Goal: Information Seeking & Learning: Understand process/instructions

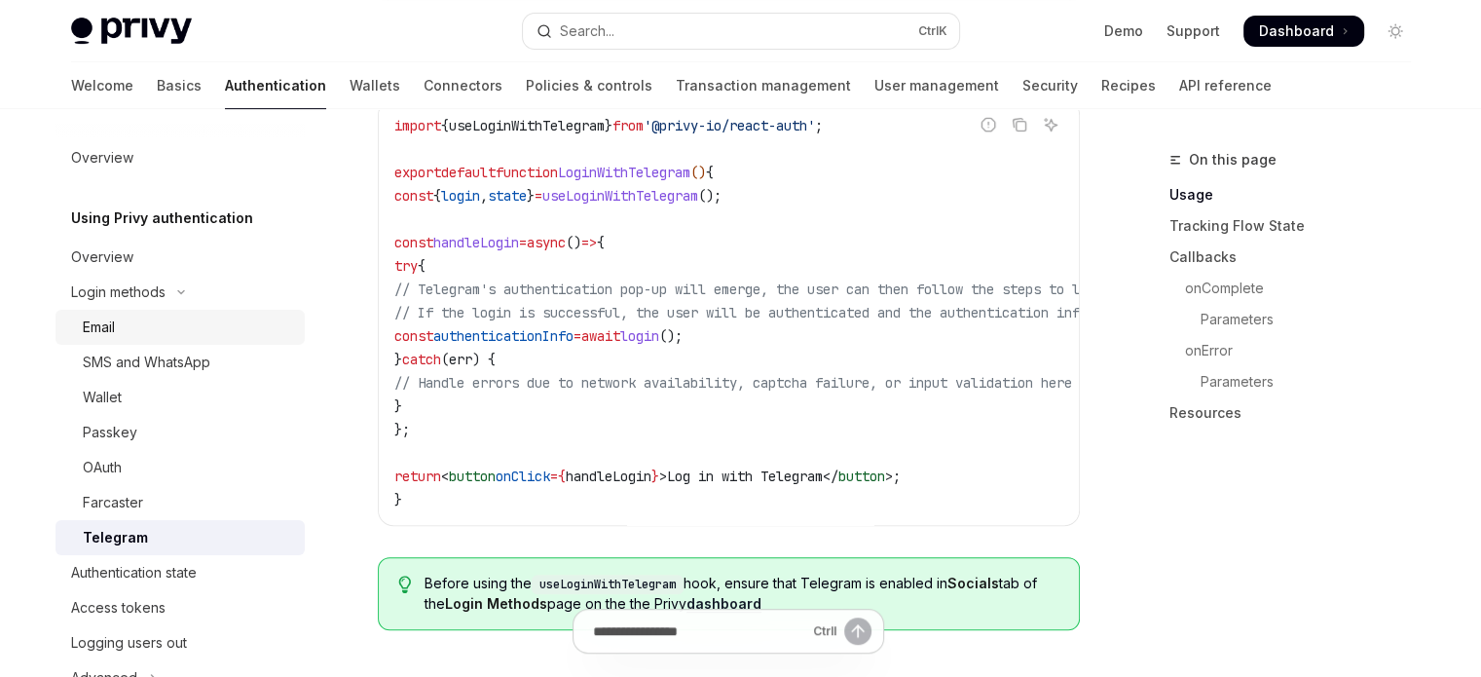
click at [214, 334] on div "Email" at bounding box center [188, 327] width 210 height 23
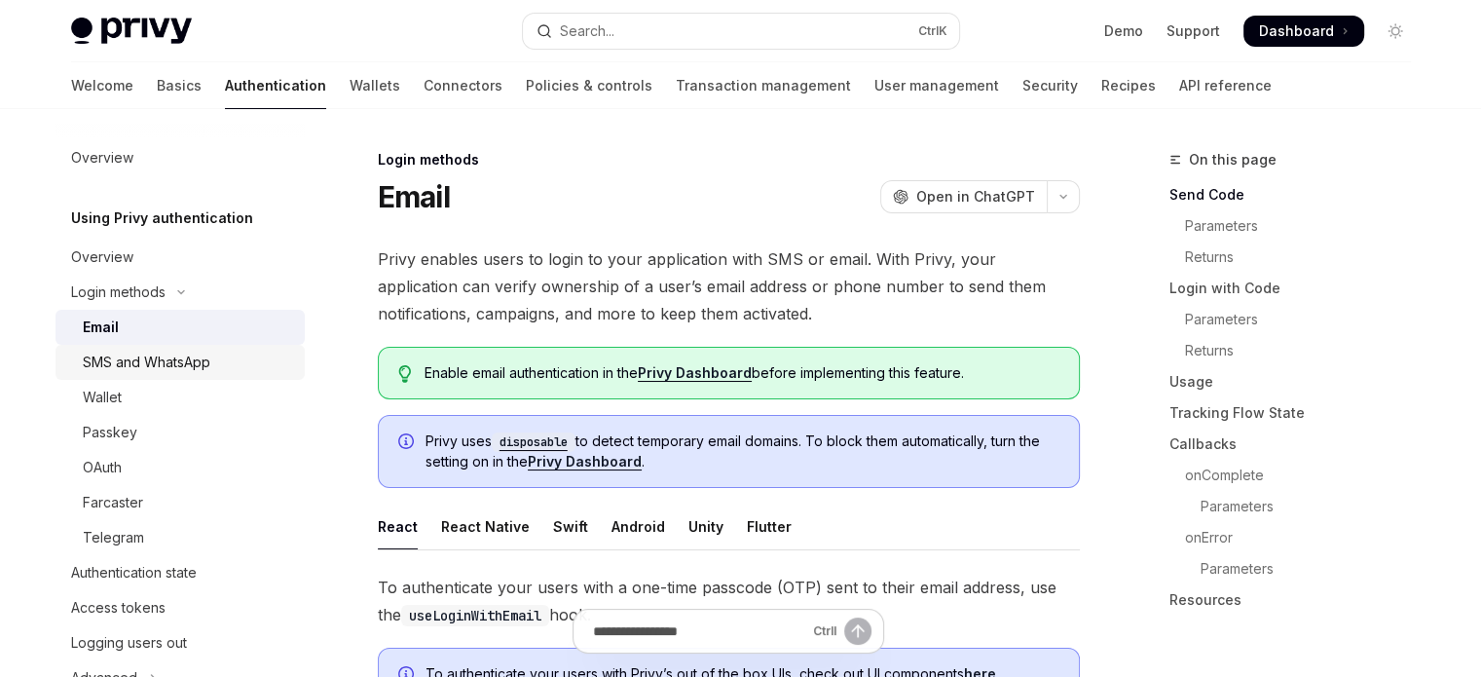
click at [211, 362] on div "SMS and WhatsApp" at bounding box center [188, 362] width 210 height 23
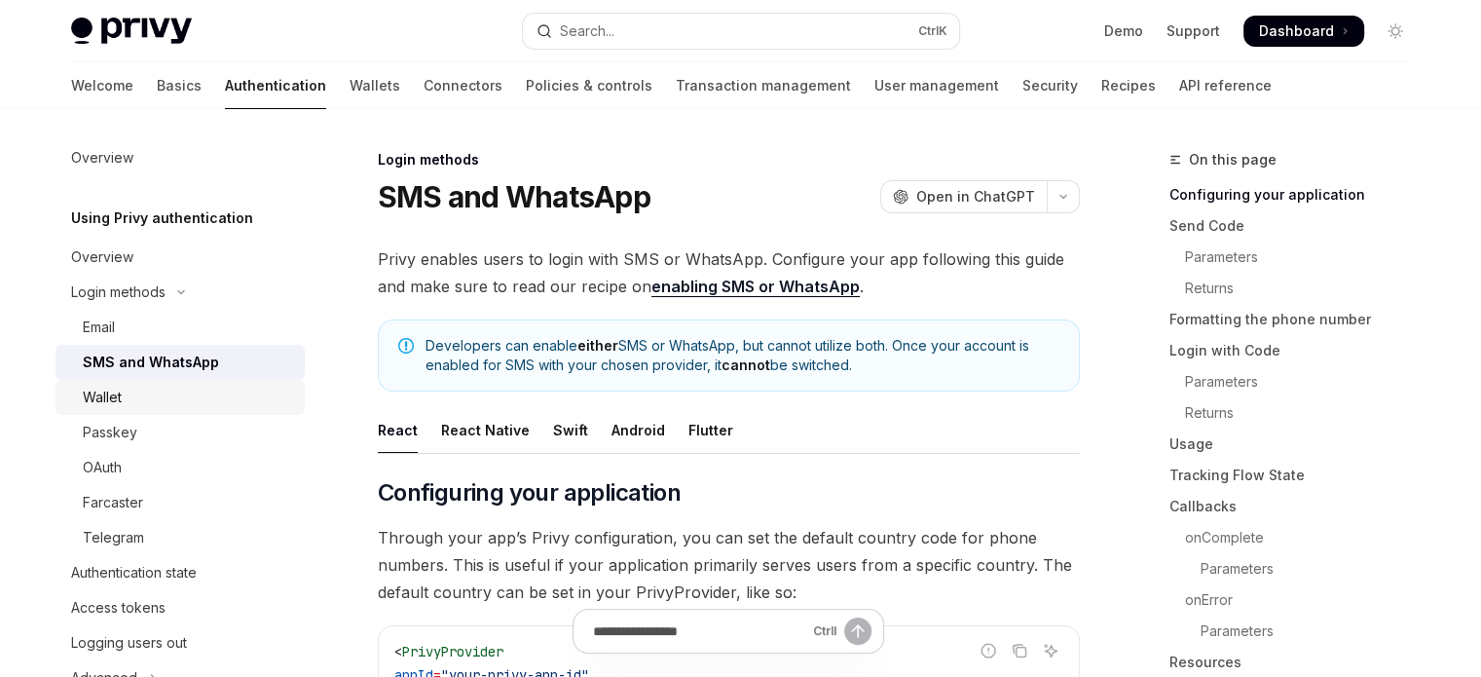
click at [197, 388] on div "Wallet" at bounding box center [188, 397] width 210 height 23
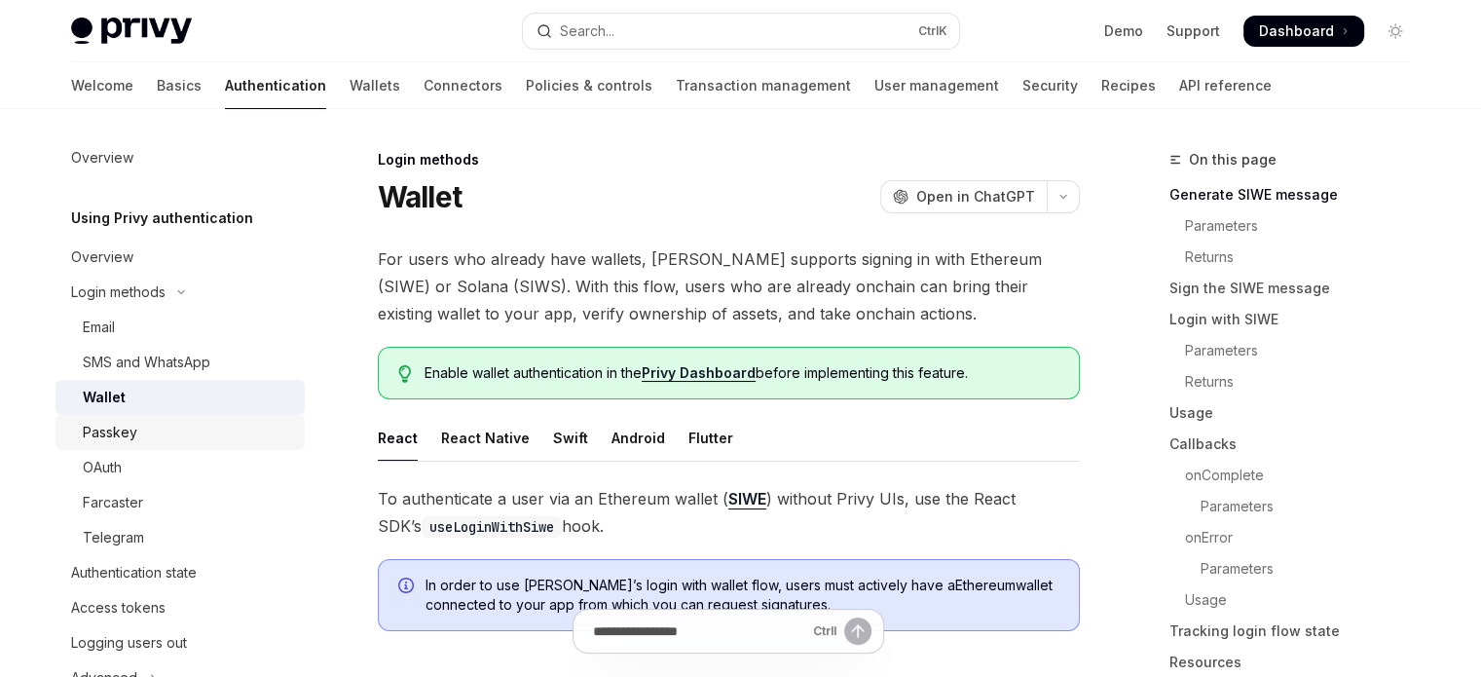
click at [184, 424] on div "Passkey" at bounding box center [188, 432] width 210 height 23
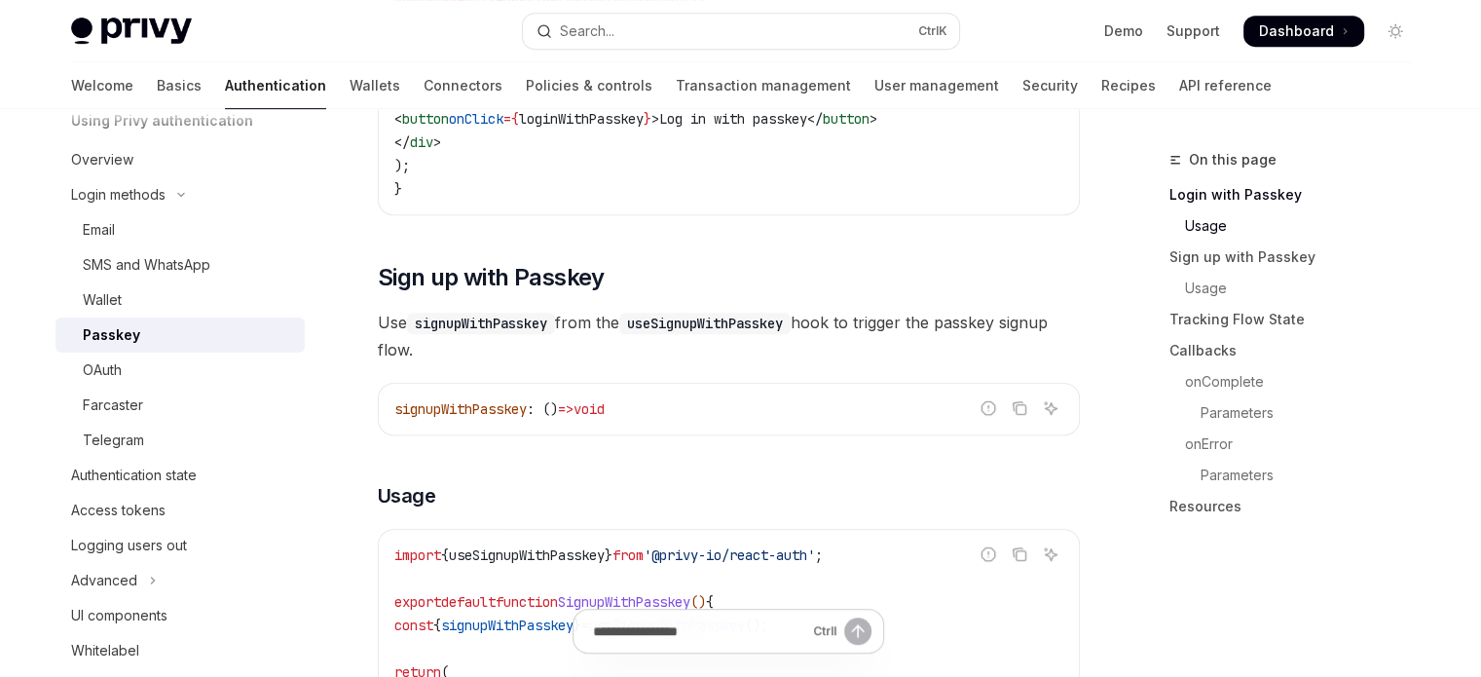
scroll to position [974, 0]
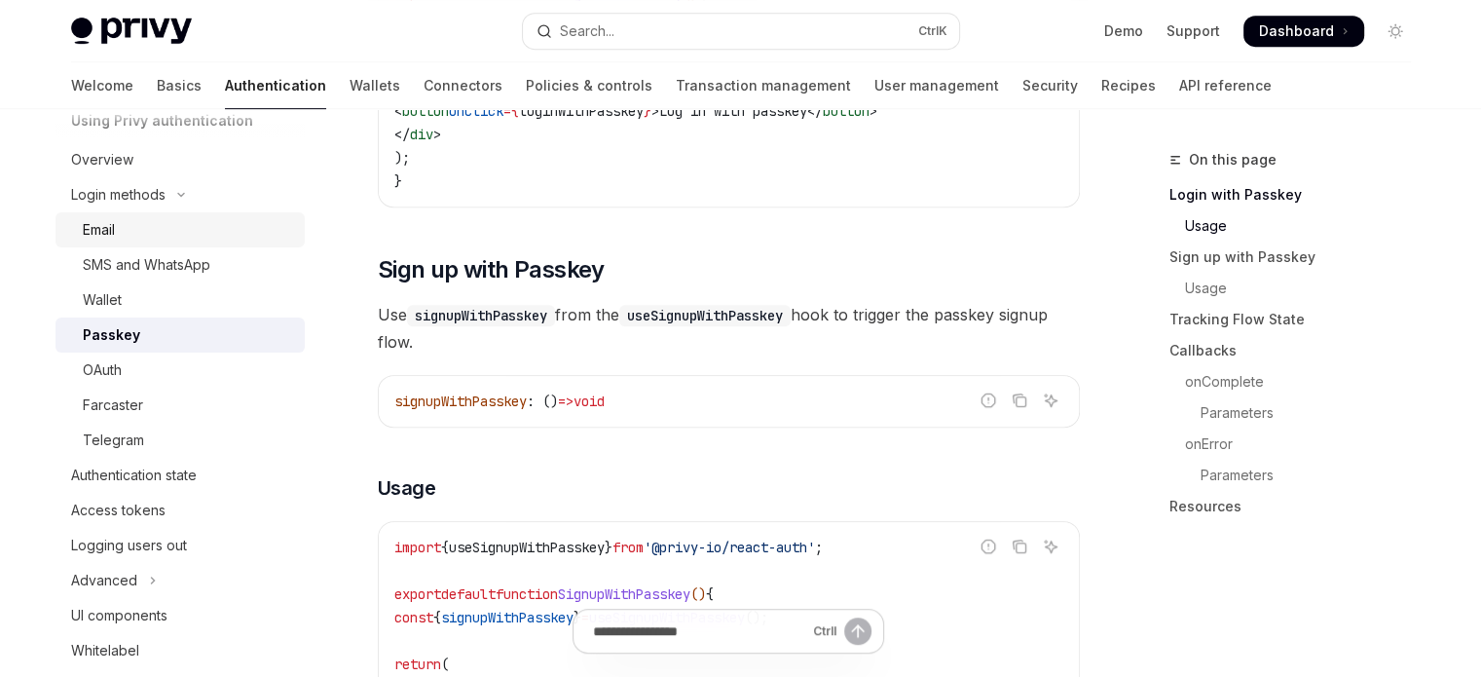
click at [193, 237] on div "Email" at bounding box center [188, 229] width 210 height 23
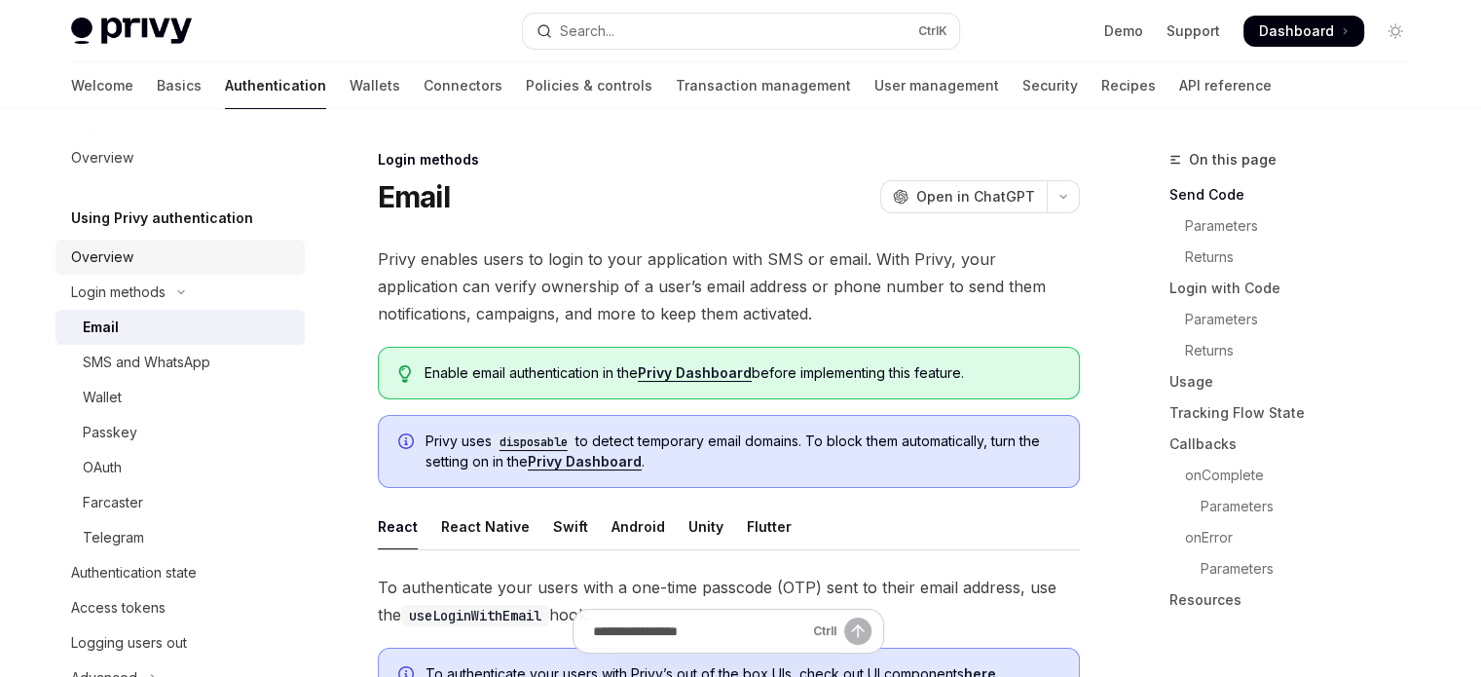
click at [168, 249] on div "Overview" at bounding box center [182, 256] width 222 height 23
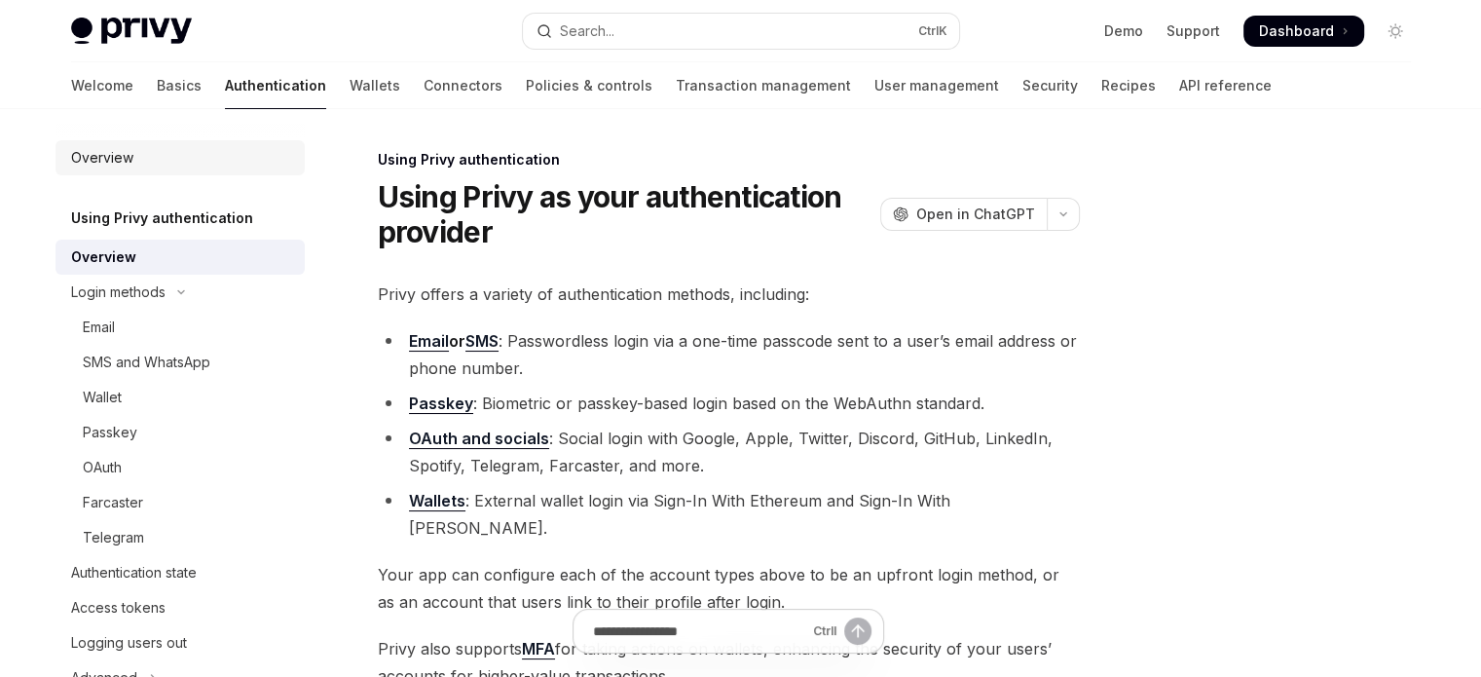
click at [148, 174] on link "Overview" at bounding box center [180, 157] width 249 height 35
type textarea "*"
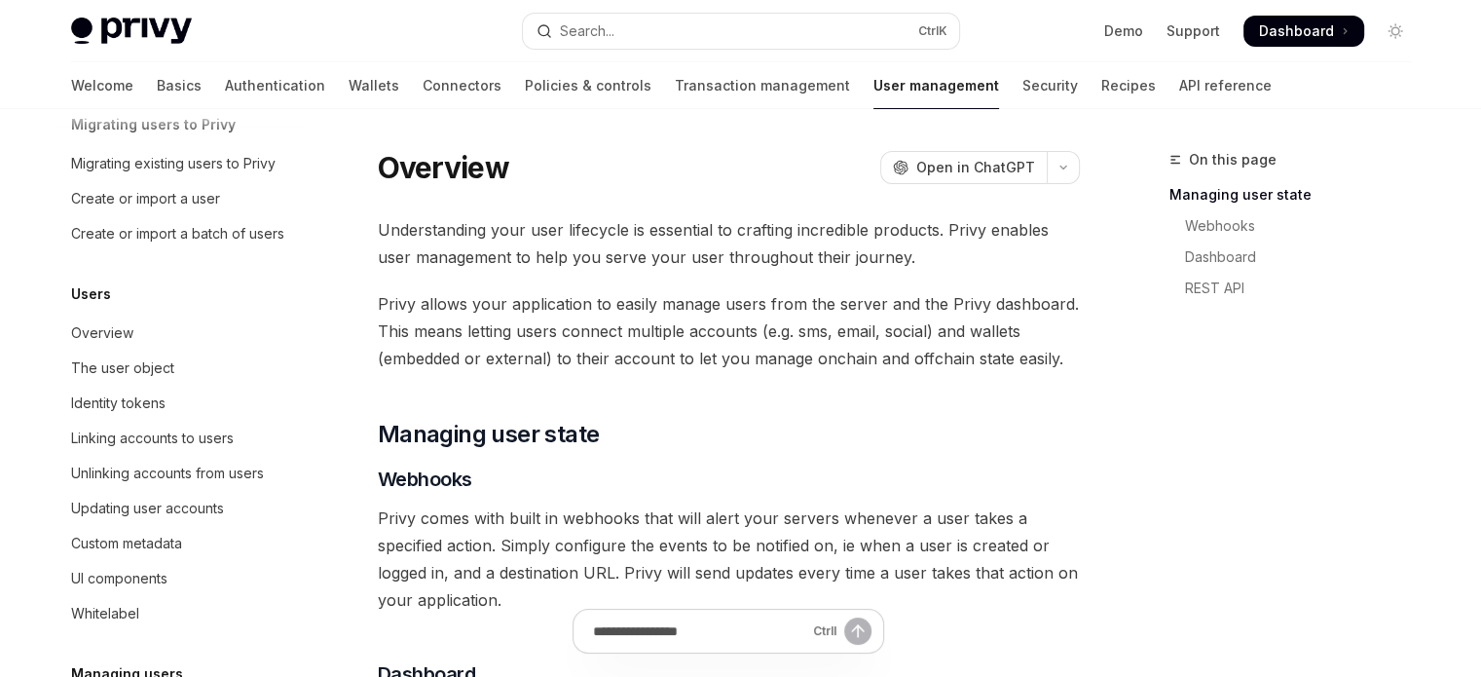
scroll to position [97, 0]
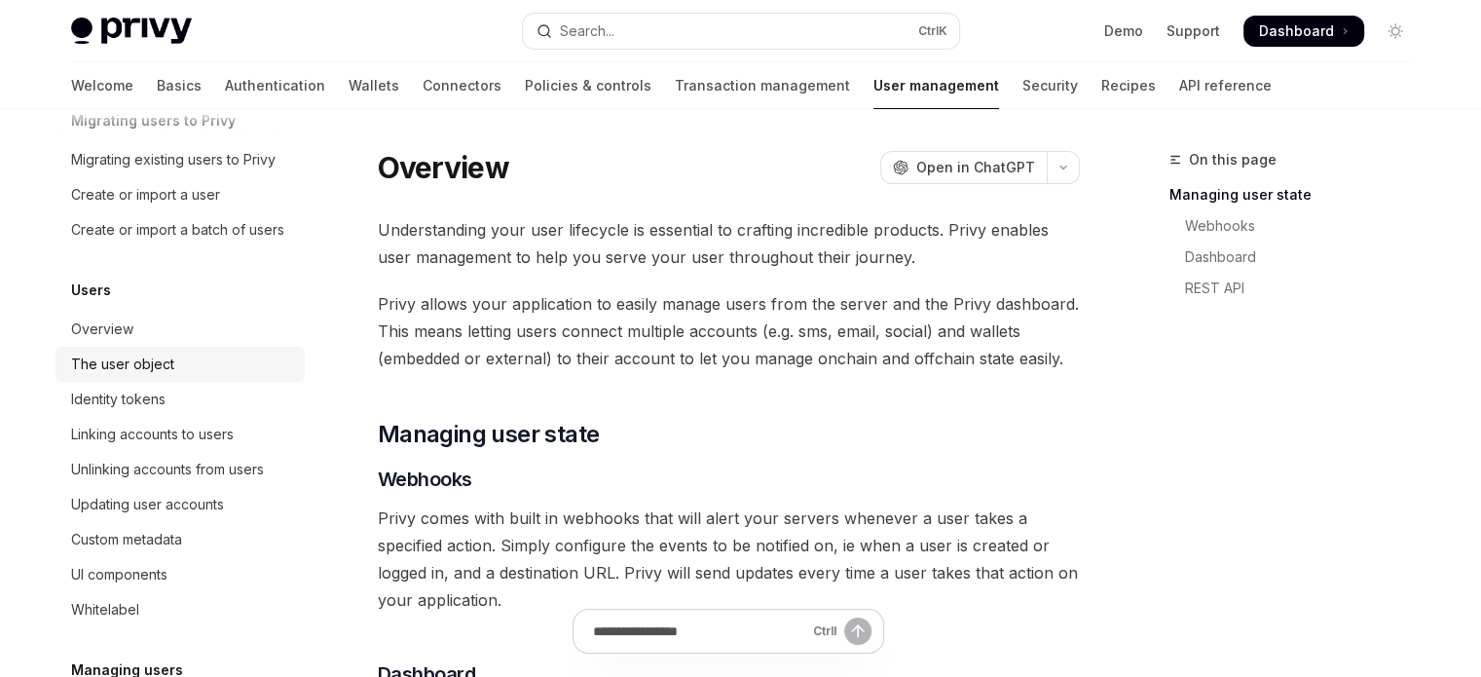
click at [221, 376] on div "The user object" at bounding box center [182, 364] width 222 height 23
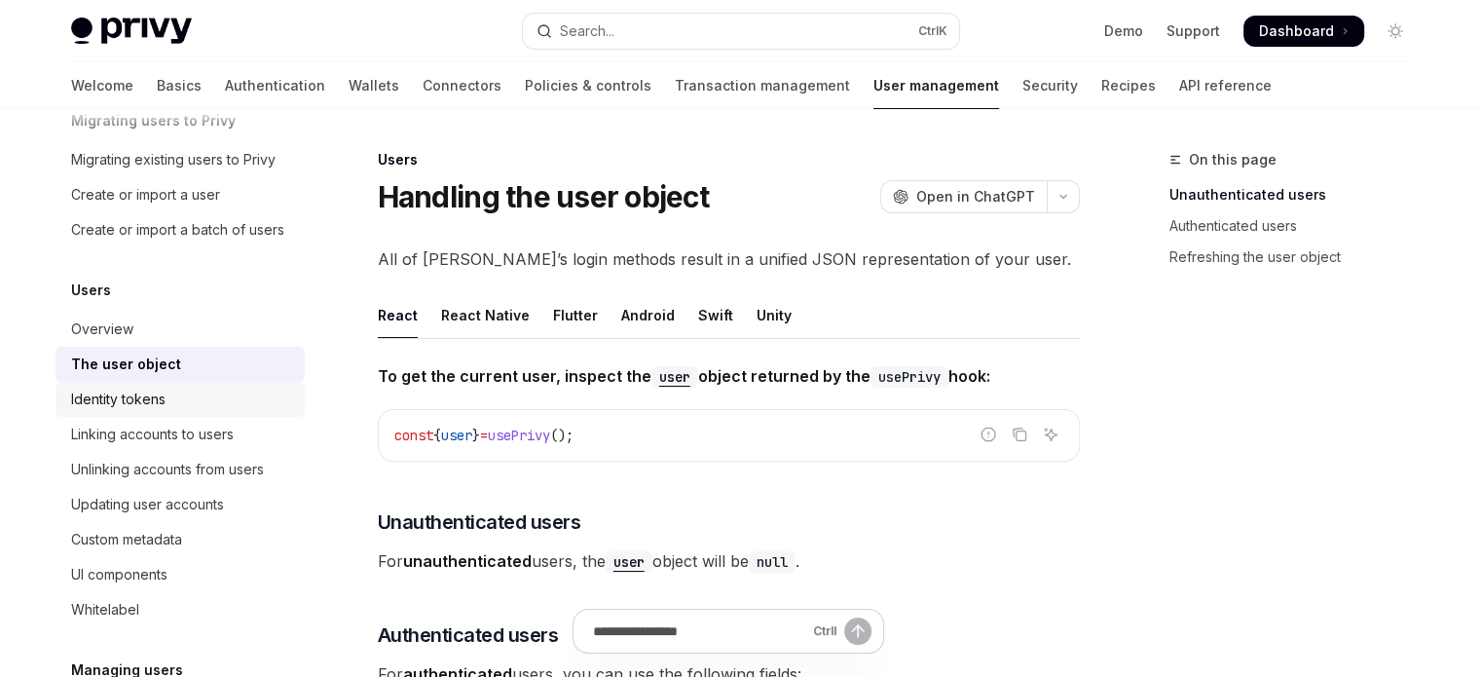
click at [219, 411] on div "Identity tokens" at bounding box center [182, 399] width 222 height 23
type textarea "*"
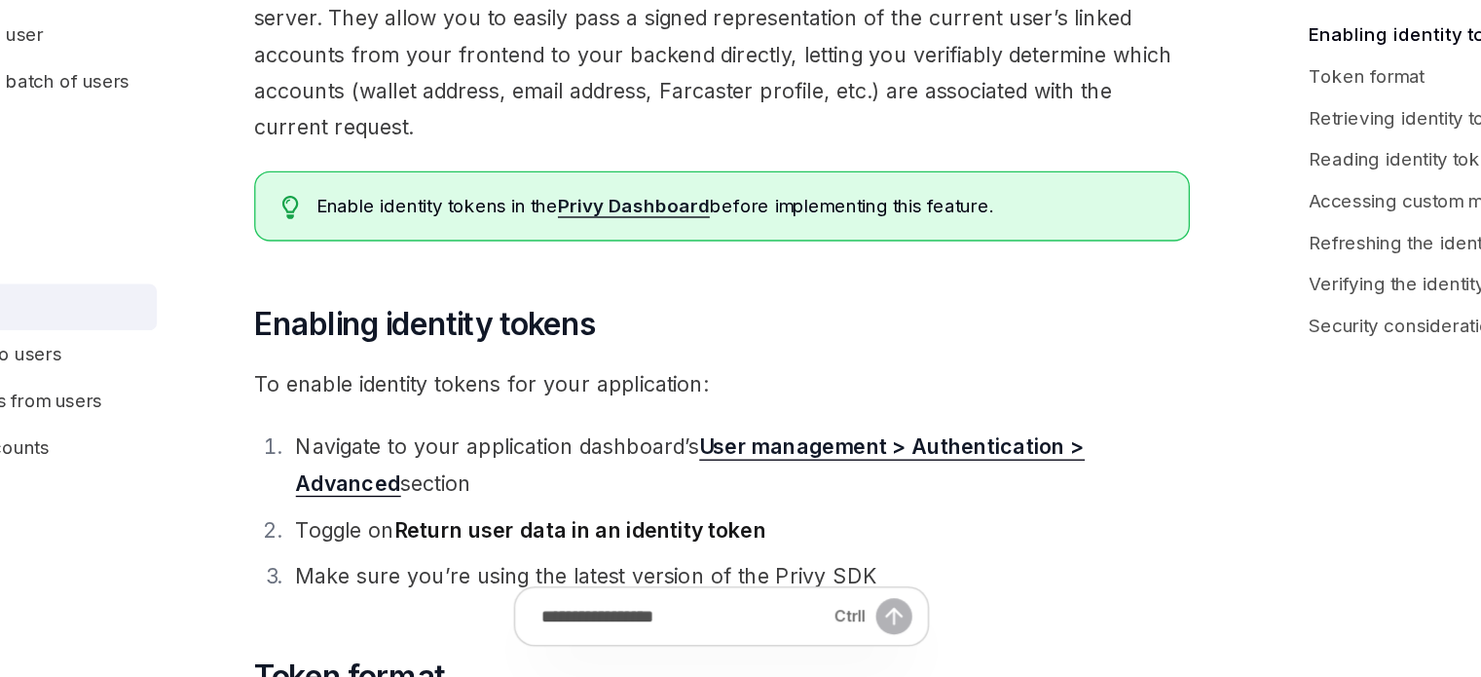
scroll to position [242, 0]
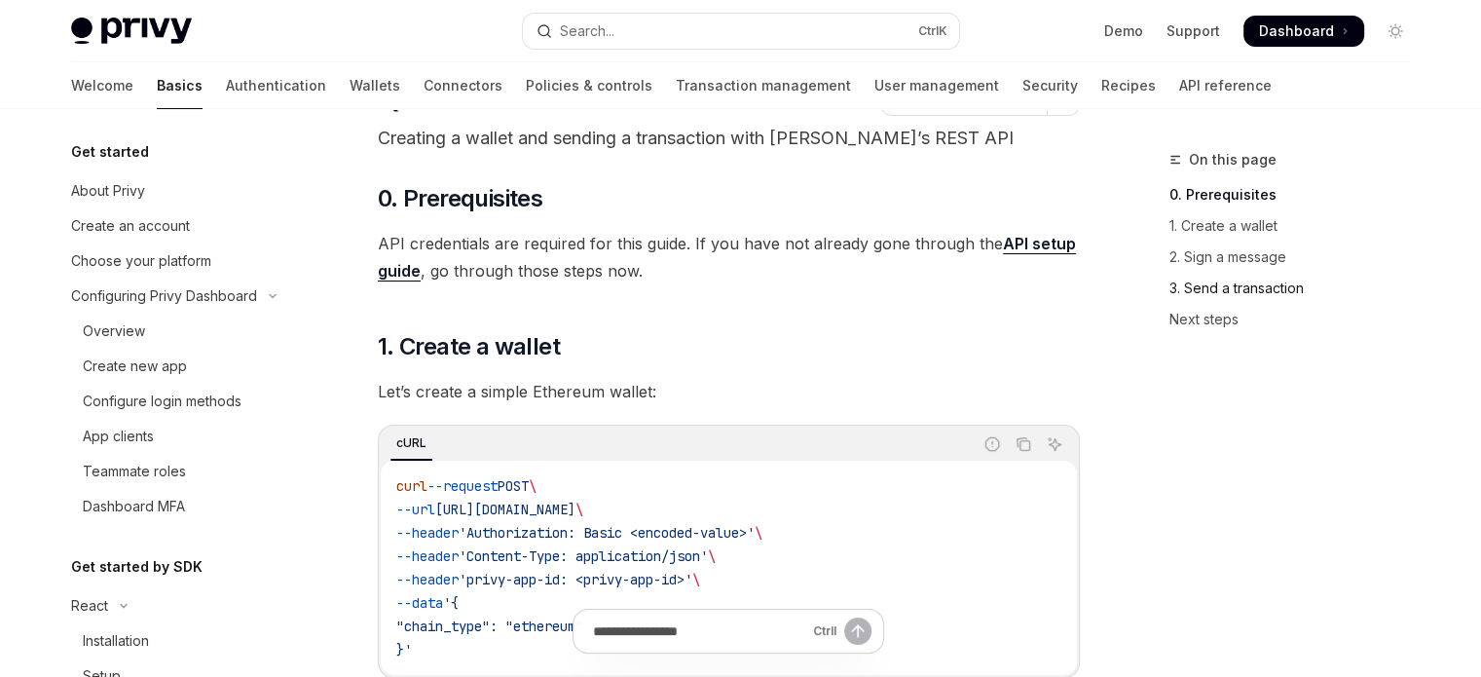
click at [1211, 286] on link "3. Send a transaction" at bounding box center [1298, 288] width 257 height 31
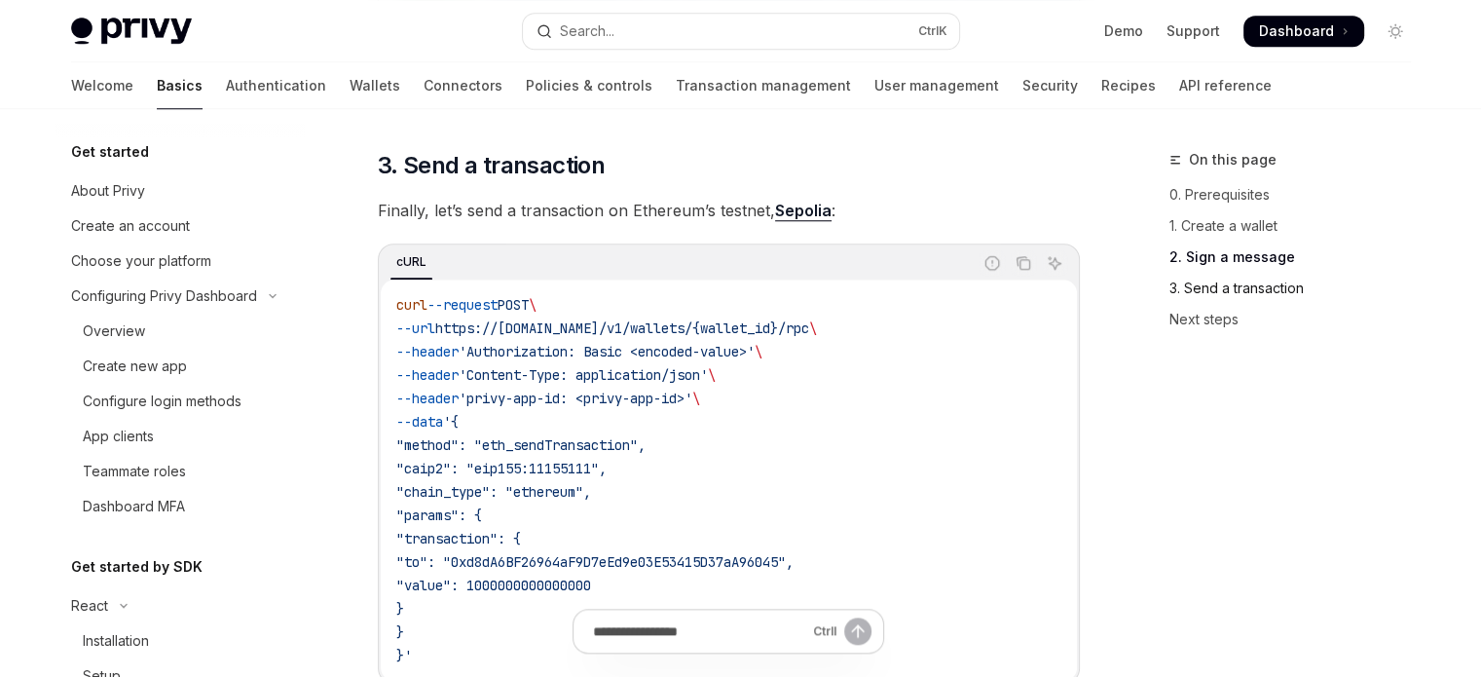
scroll to position [1800, 0]
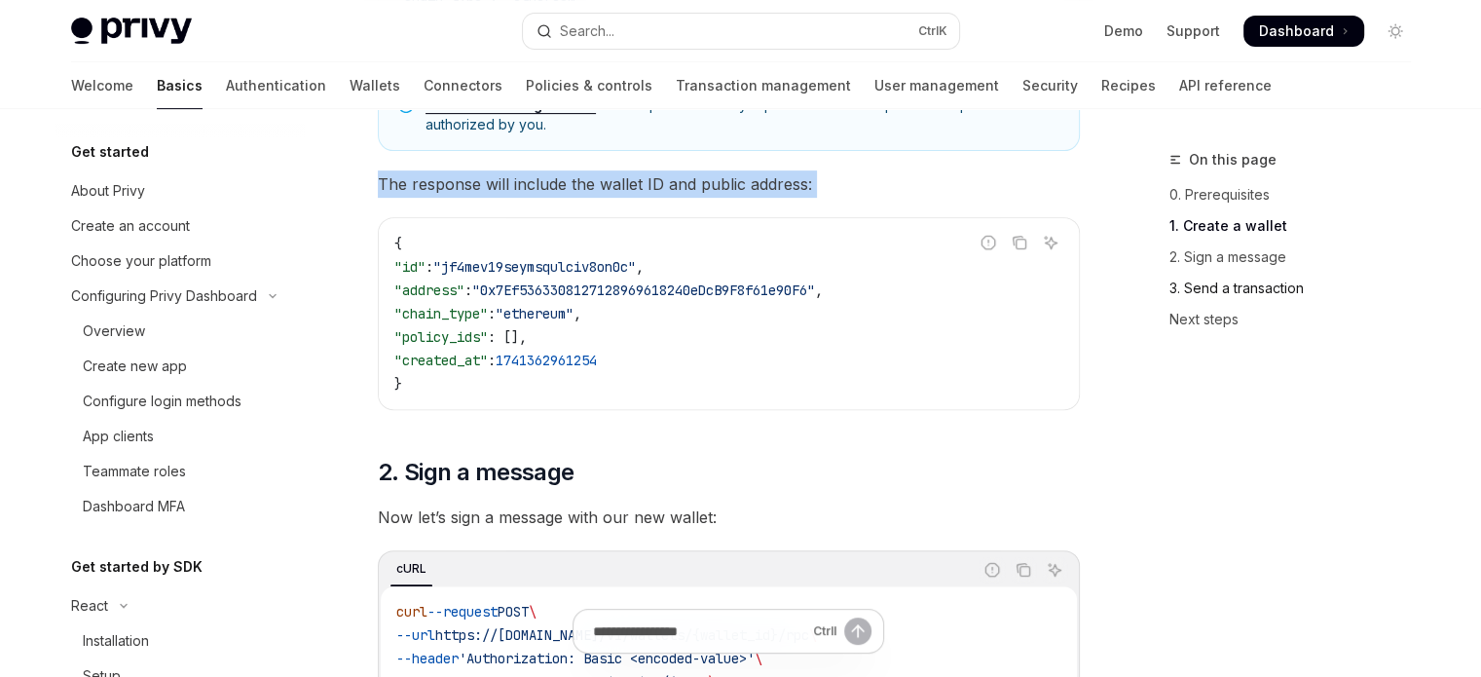
click at [1211, 286] on link "3. Send a transaction" at bounding box center [1298, 288] width 257 height 31
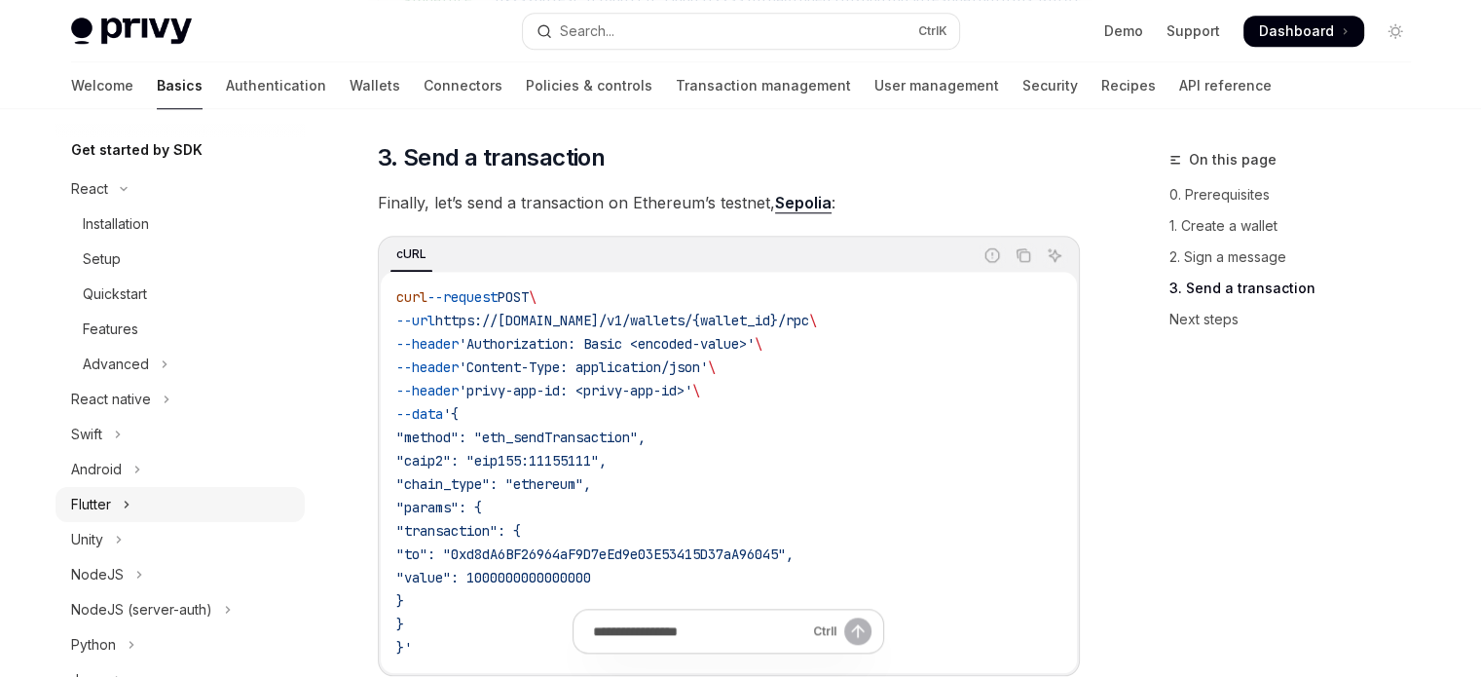
scroll to position [416, 0]
click at [102, 303] on div "Quickstart" at bounding box center [115, 294] width 64 height 23
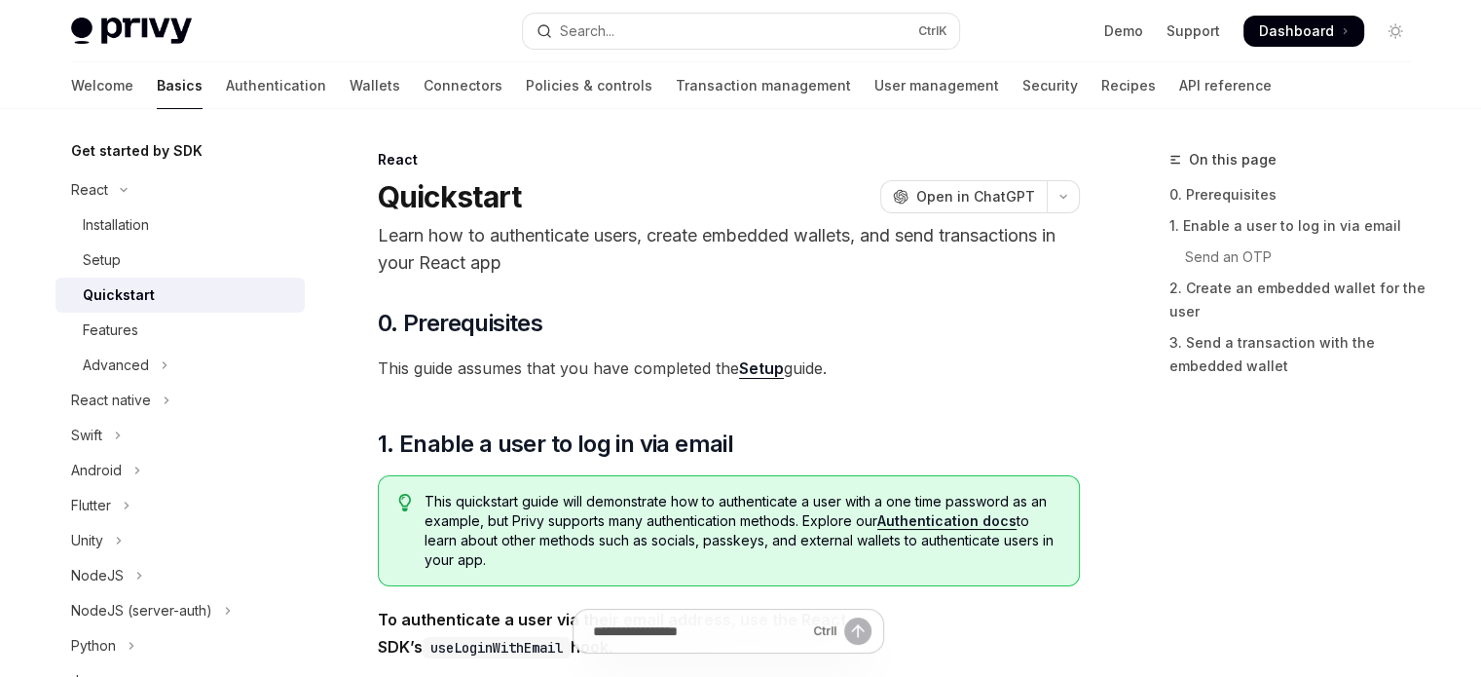
type textarea "*"
click at [1190, 372] on link "3. Send a transaction with the embedded wallet" at bounding box center [1298, 354] width 257 height 55
drag, startPoint x: 456, startPoint y: 333, endPoint x: 721, endPoint y: 333, distance: 264.9
click at [721, 333] on h2 "​ 0. Prerequisites" at bounding box center [729, 323] width 702 height 31
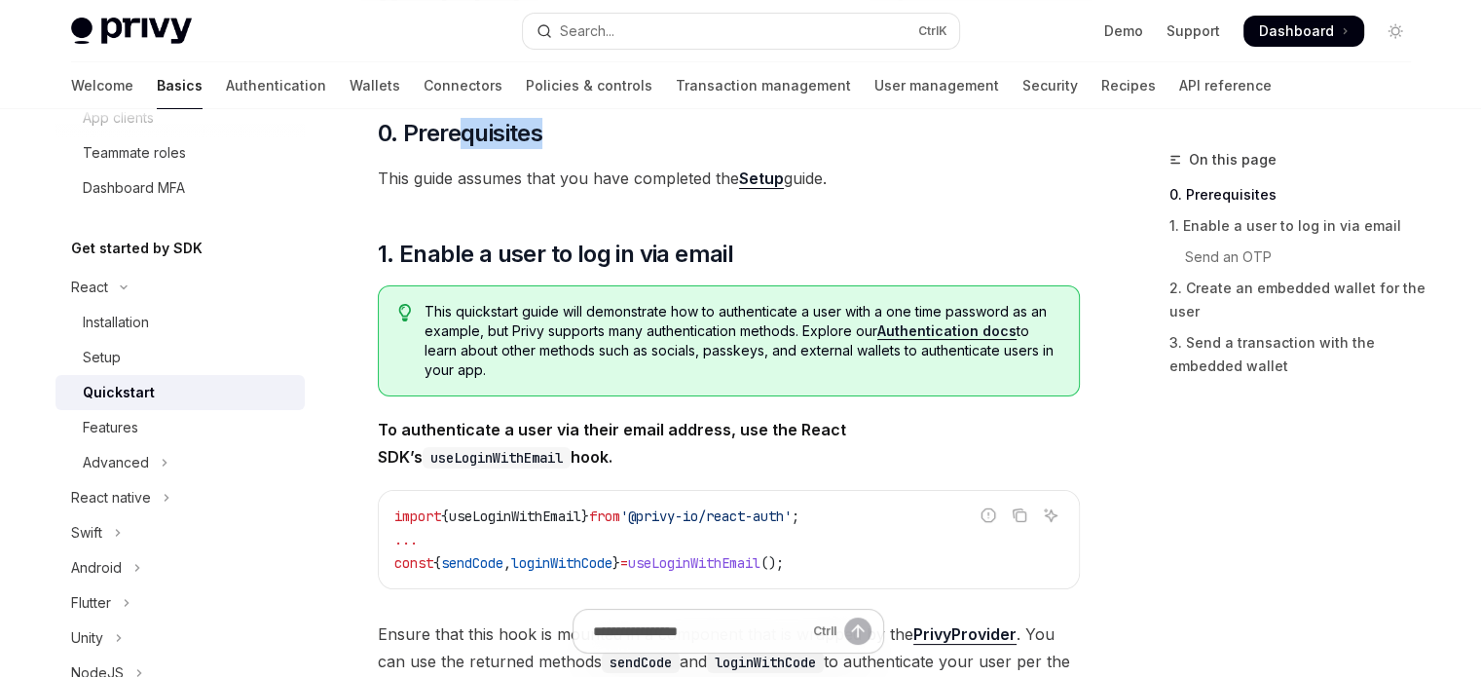
scroll to position [195, 0]
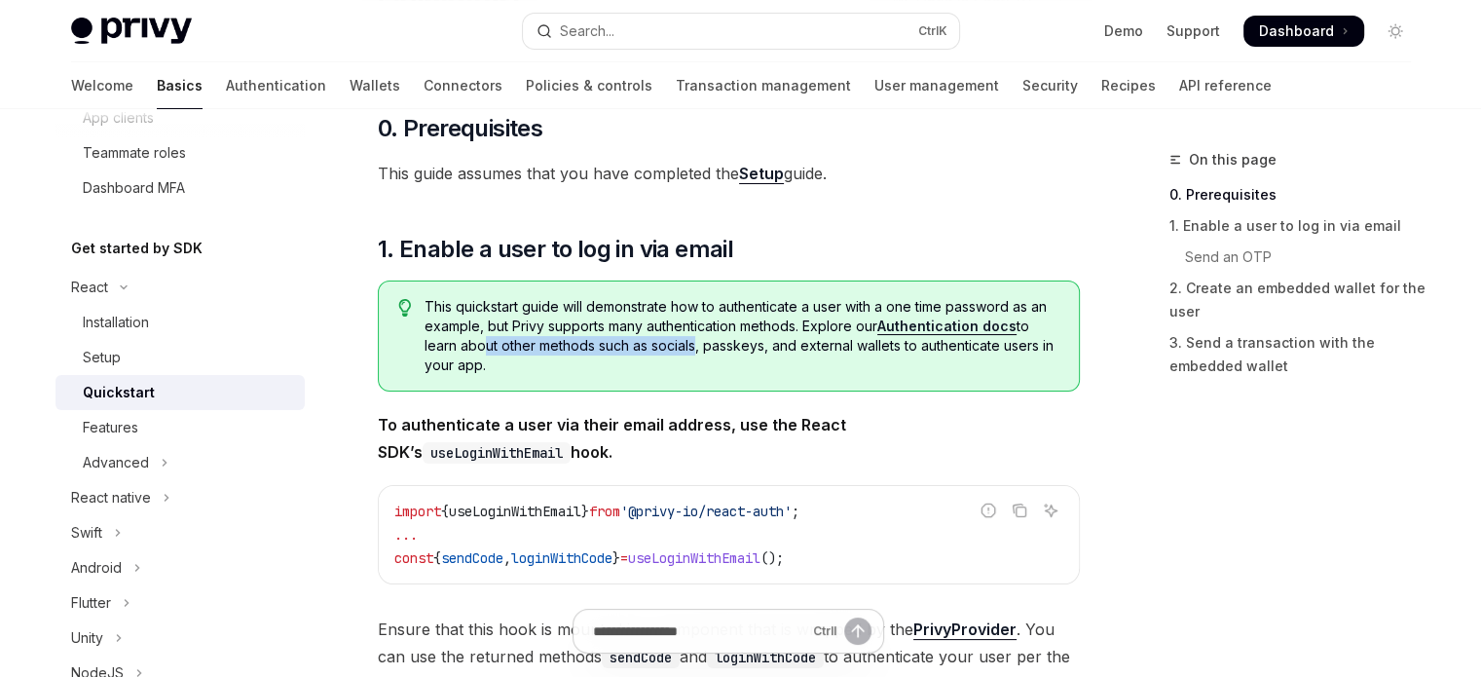
drag, startPoint x: 480, startPoint y: 352, endPoint x: 690, endPoint y: 354, distance: 209.4
click at [690, 354] on span "This quickstart guide will demonstrate how to authenticate a user with a one ti…" at bounding box center [742, 336] width 634 height 78
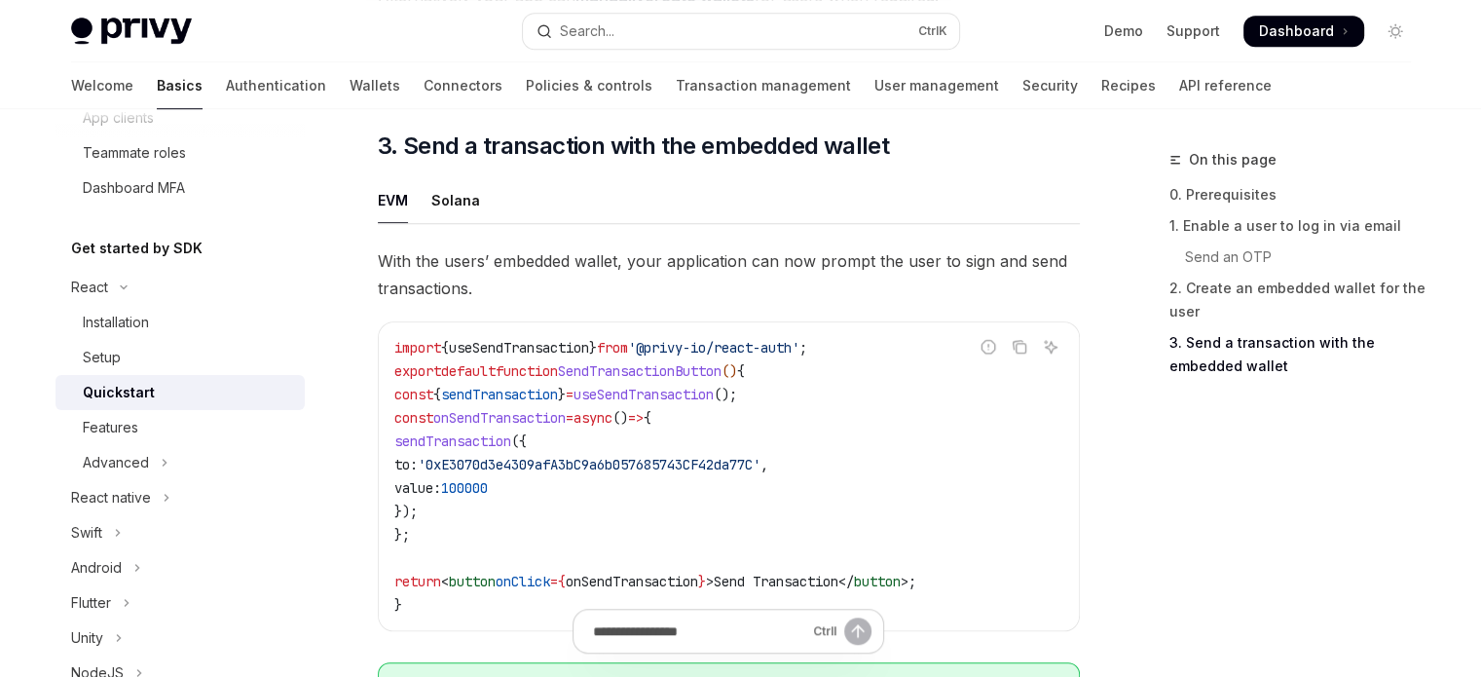
scroll to position [1689, 0]
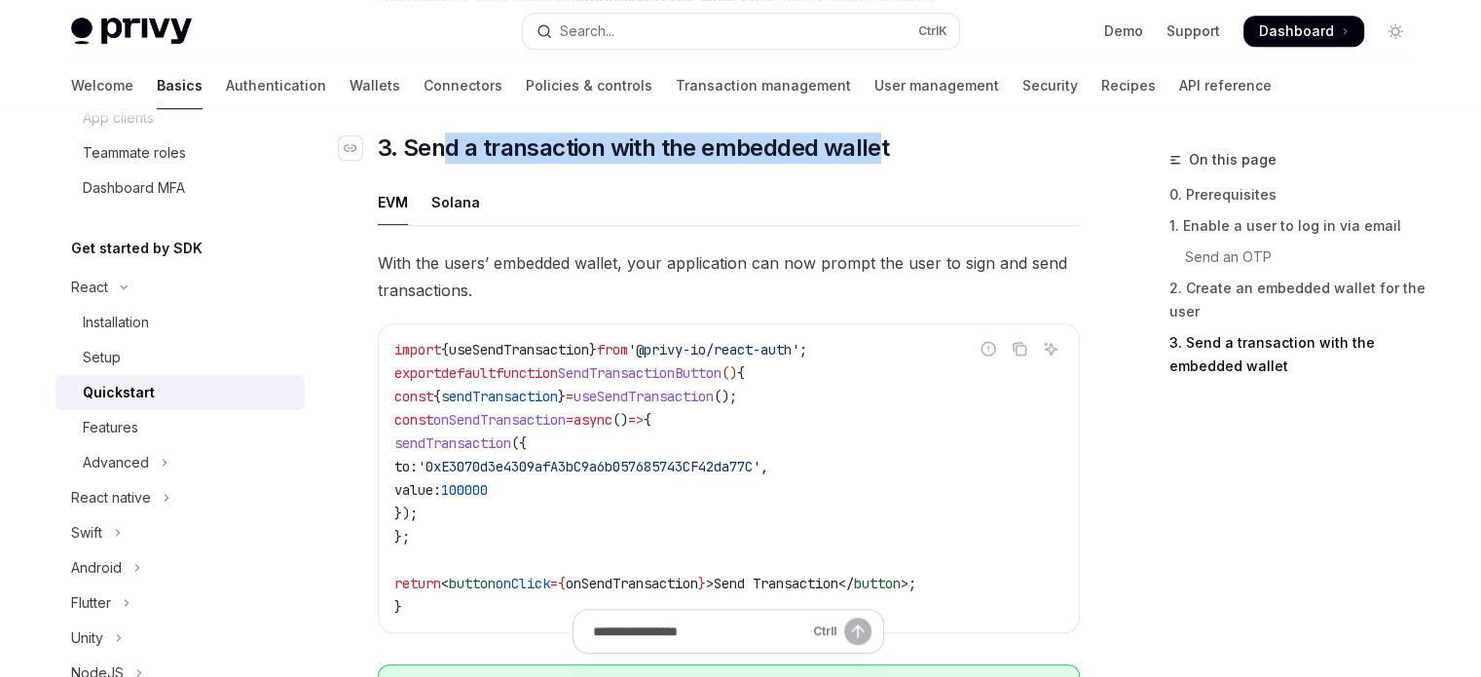
drag, startPoint x: 439, startPoint y: 152, endPoint x: 877, endPoint y: 159, distance: 437.4
click at [877, 159] on span "3. Send a transaction with the embedded wallet" at bounding box center [633, 147] width 511 height 31
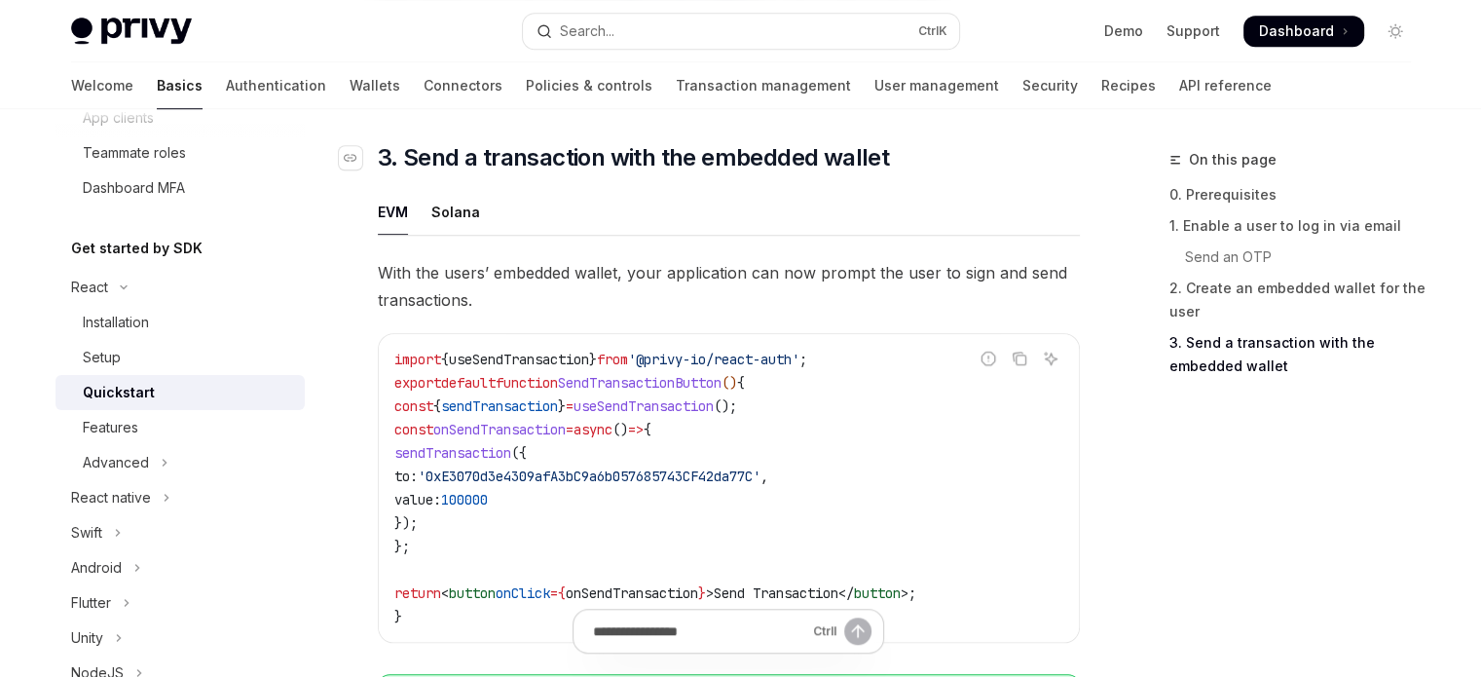
click at [902, 161] on h2 "​ 3. Send a transaction with the embedded wallet" at bounding box center [729, 157] width 702 height 31
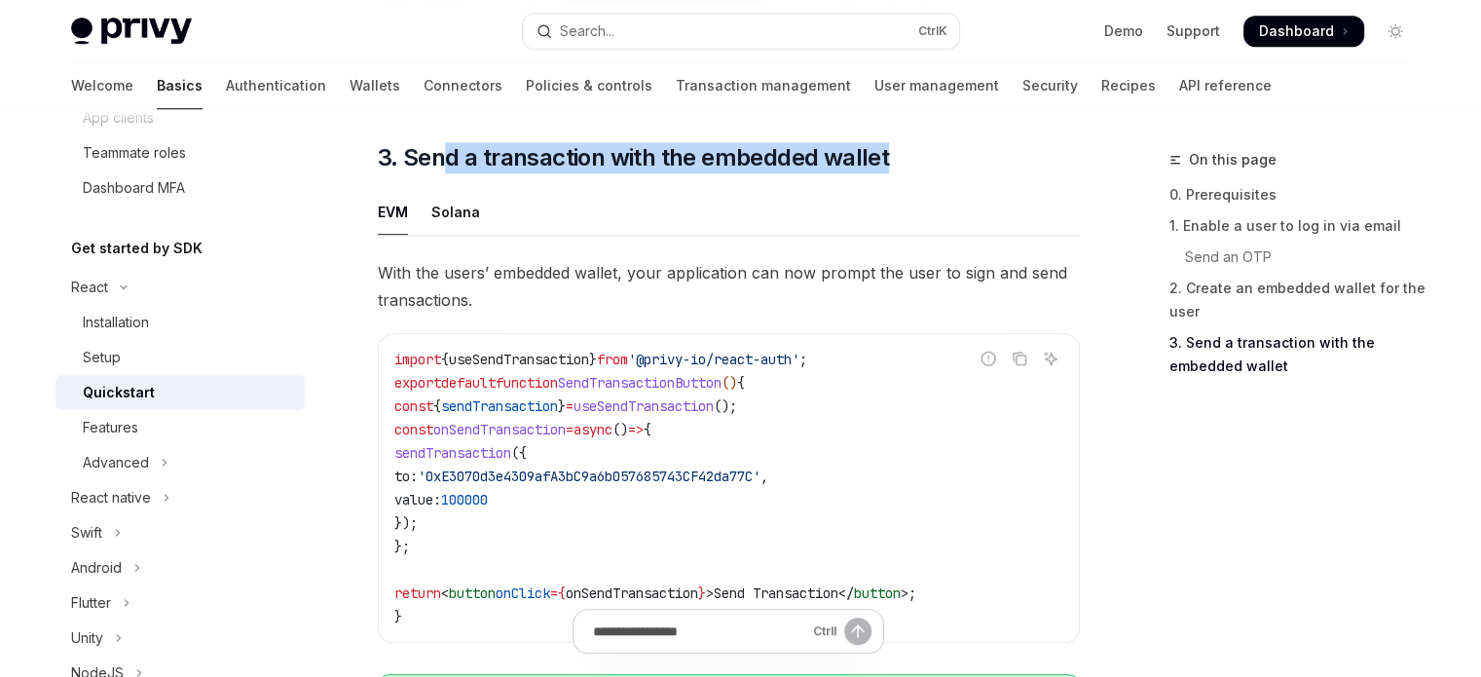
drag, startPoint x: 948, startPoint y: 166, endPoint x: 446, endPoint y: 145, distance: 502.0
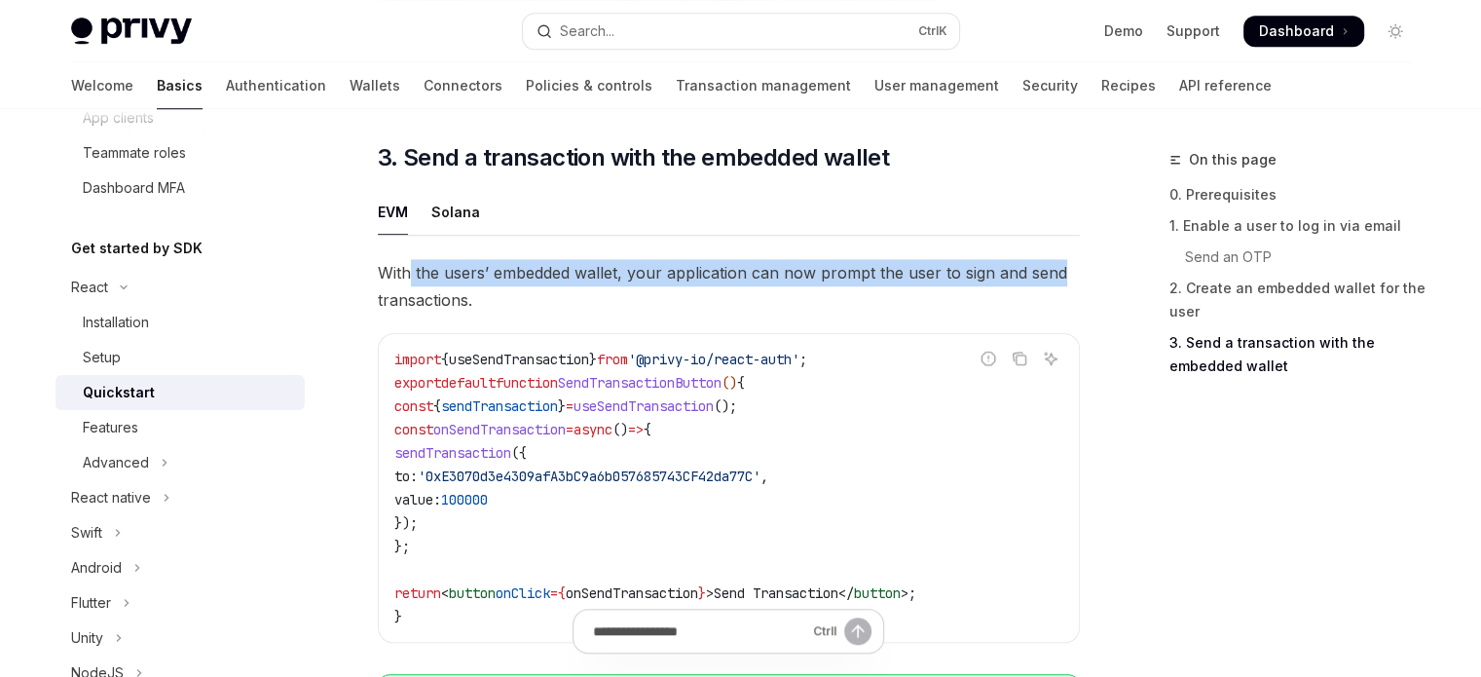
drag, startPoint x: 414, startPoint y: 281, endPoint x: 1056, endPoint y: 290, distance: 641.9
click at [1056, 290] on span "With the users’ embedded wallet, your application can now prompt the user to si…" at bounding box center [729, 286] width 702 height 55
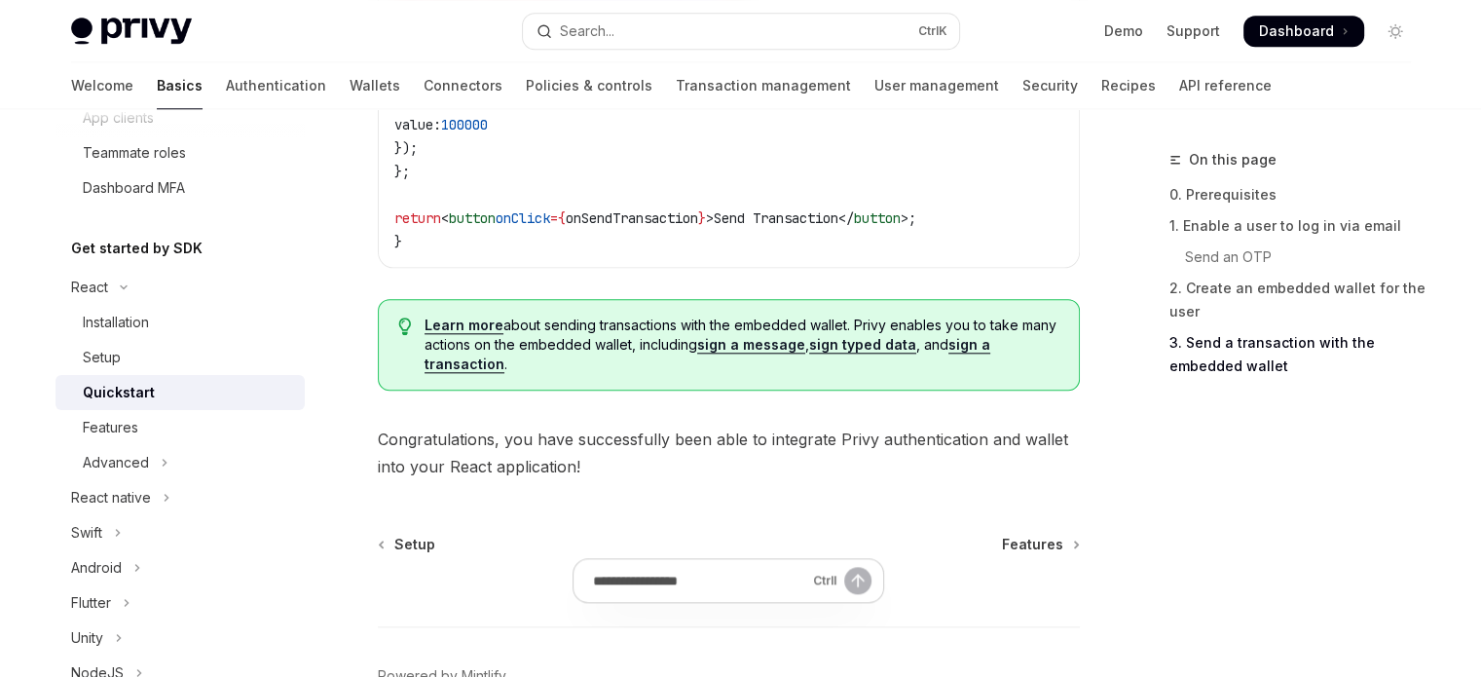
scroll to position [2069, 0]
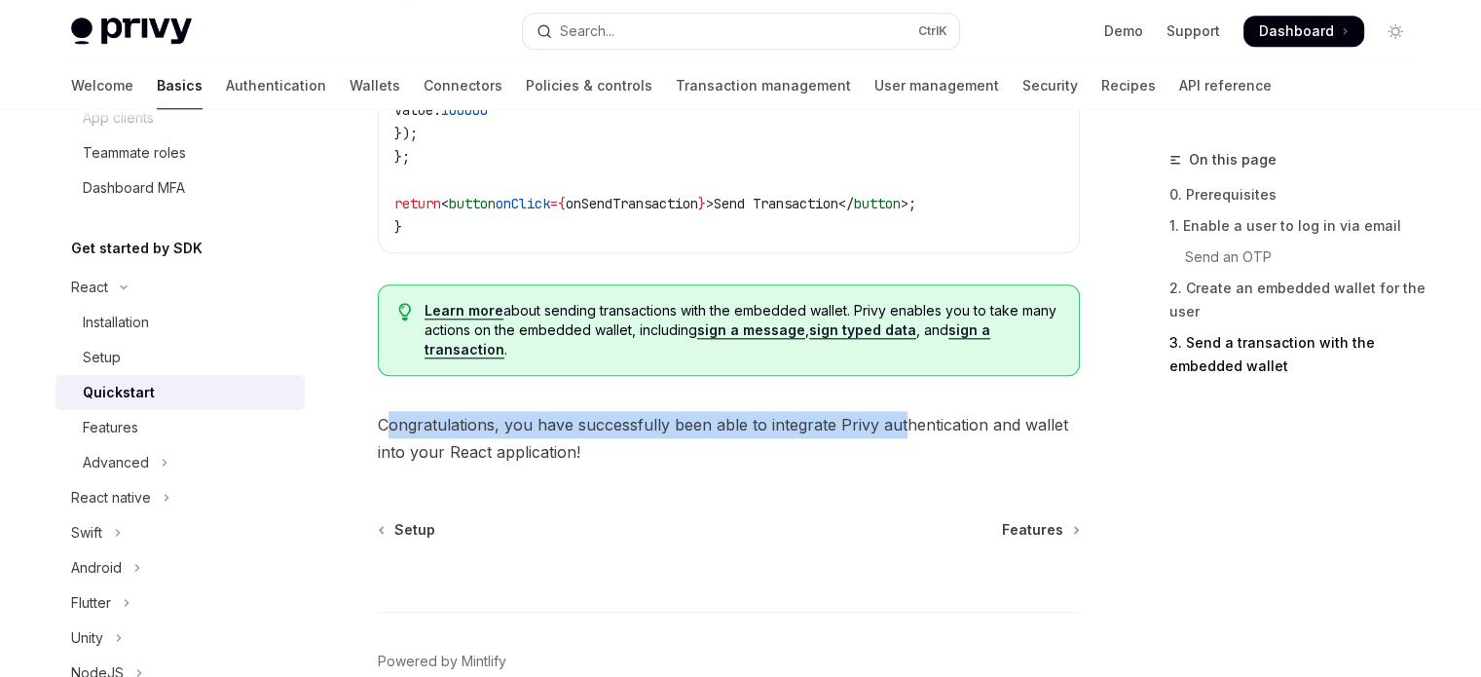
drag, startPoint x: 388, startPoint y: 434, endPoint x: 904, endPoint y: 434, distance: 516.2
click at [904, 434] on span "Congratulations, you have successfully been able to integrate Privy authenticat…" at bounding box center [729, 438] width 702 height 55
drag, startPoint x: 976, startPoint y: 439, endPoint x: 601, endPoint y: 419, distance: 375.5
click at [601, 419] on span "Congratulations, you have successfully been able to integrate Privy authenticat…" at bounding box center [729, 438] width 702 height 55
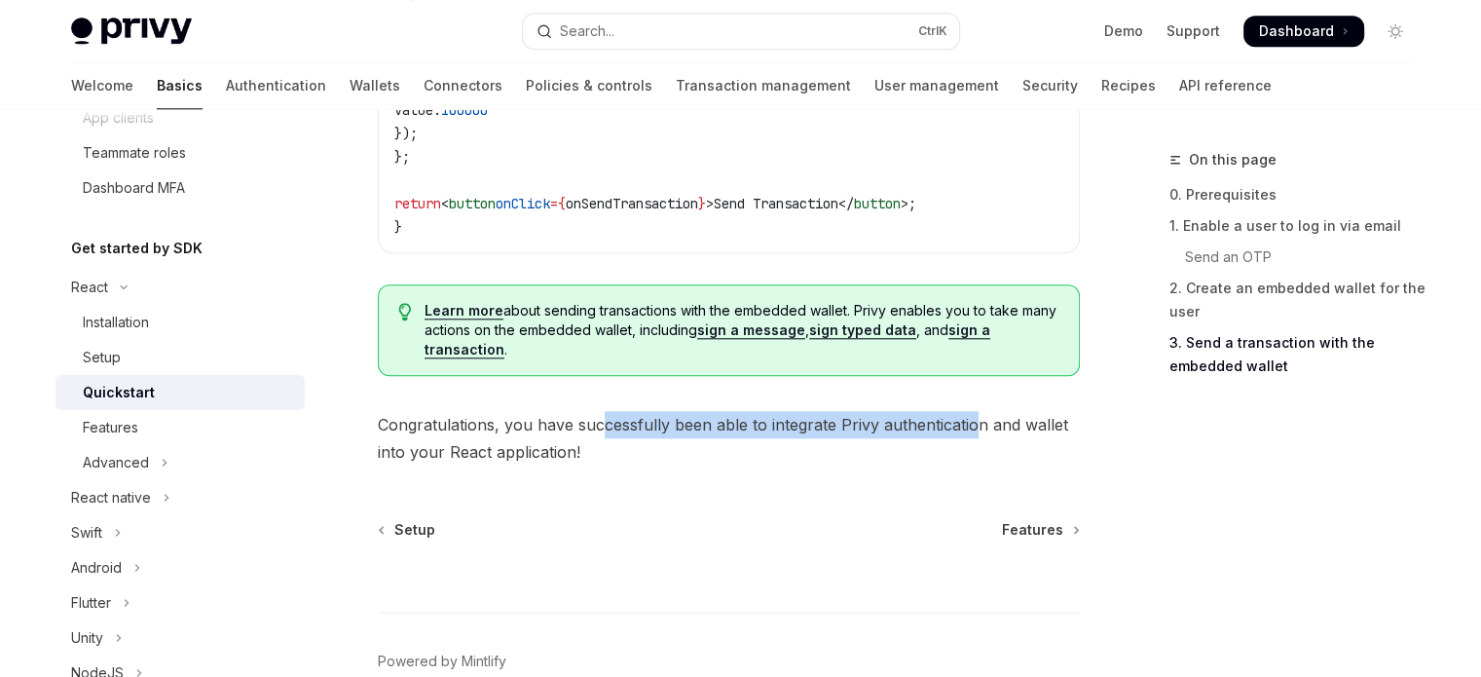
click at [601, 419] on span "Congratulations, you have successfully been able to integrate Privy authenticat…" at bounding box center [729, 438] width 702 height 55
drag, startPoint x: 503, startPoint y: 421, endPoint x: 796, endPoint y: 431, distance: 293.3
click at [796, 431] on span "Congratulations, you have successfully been able to integrate Privy authenticat…" at bounding box center [729, 438] width 702 height 55
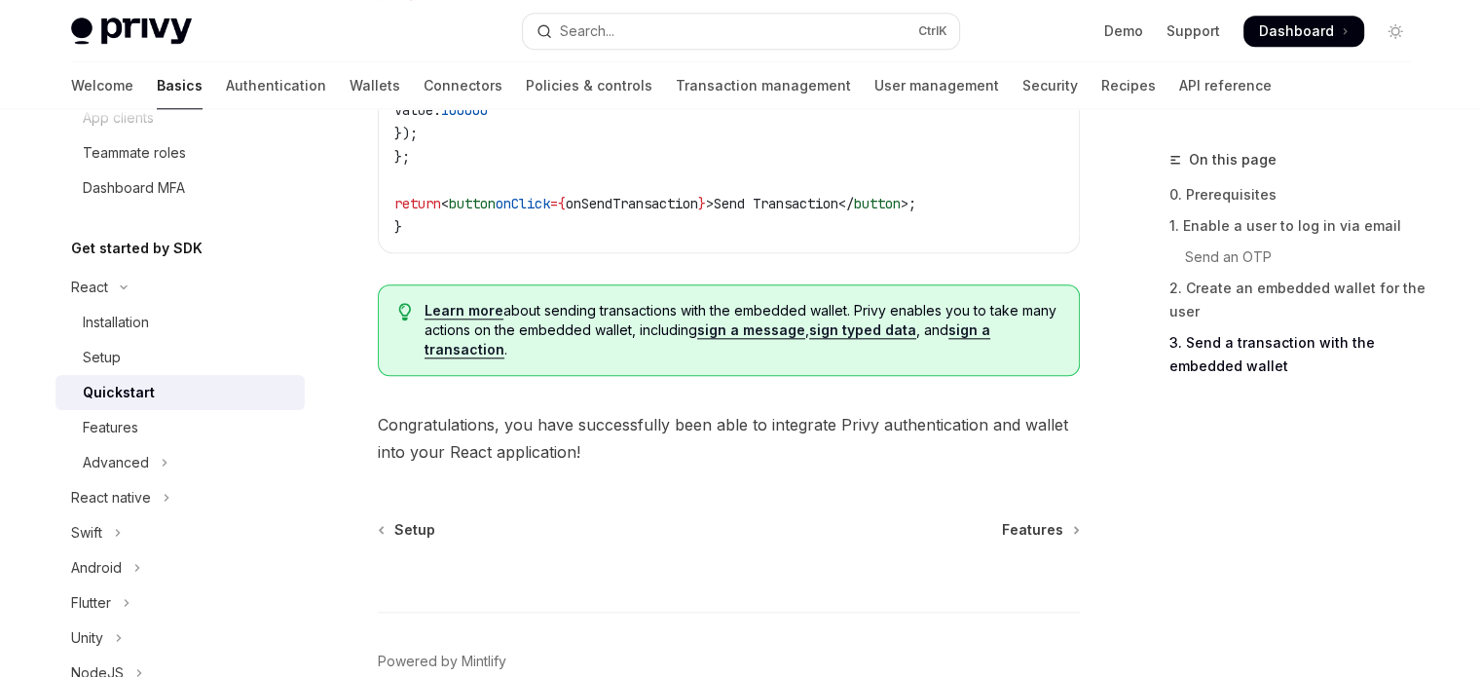
click at [796, 444] on span "Congratulations, you have successfully been able to integrate Privy authenticat…" at bounding box center [729, 438] width 702 height 55
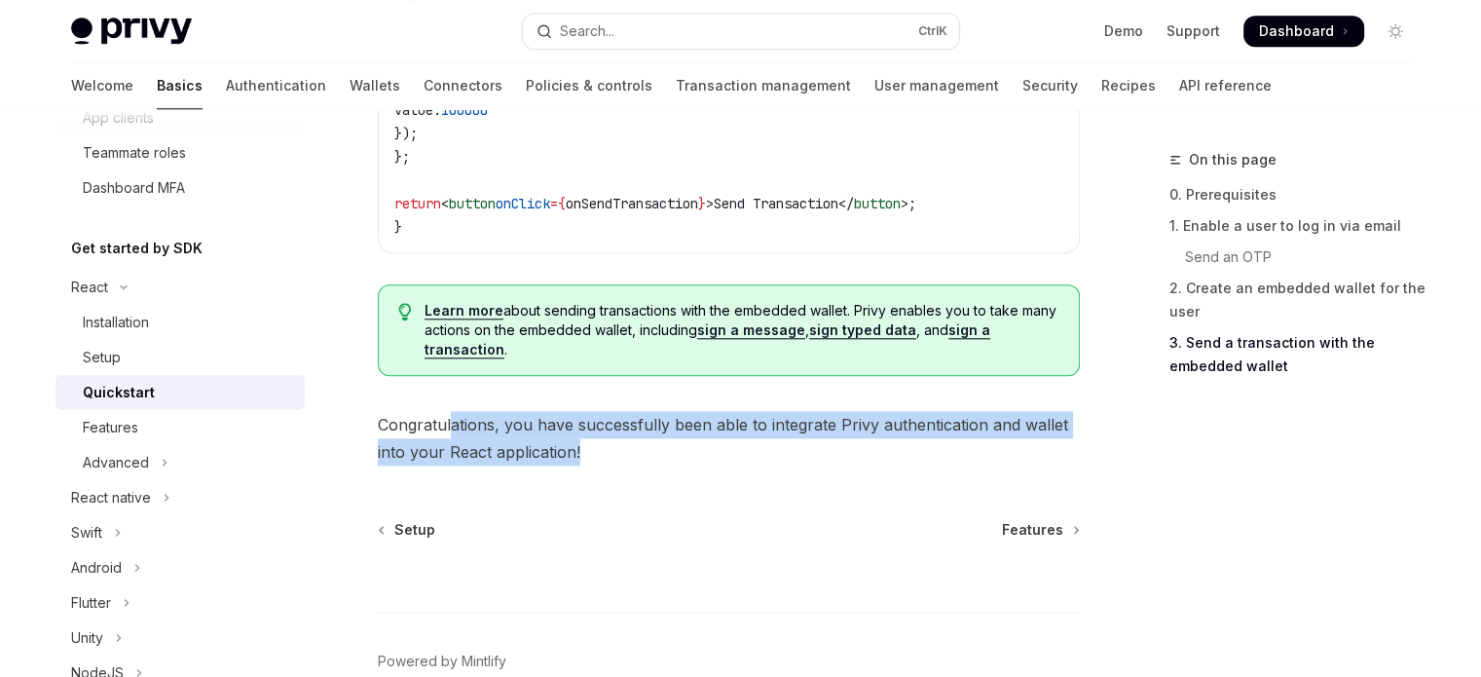
drag, startPoint x: 783, startPoint y: 459, endPoint x: 445, endPoint y: 424, distance: 339.8
click at [446, 424] on span "Congratulations, you have successfully been able to integrate Privy authenticat…" at bounding box center [729, 438] width 702 height 55
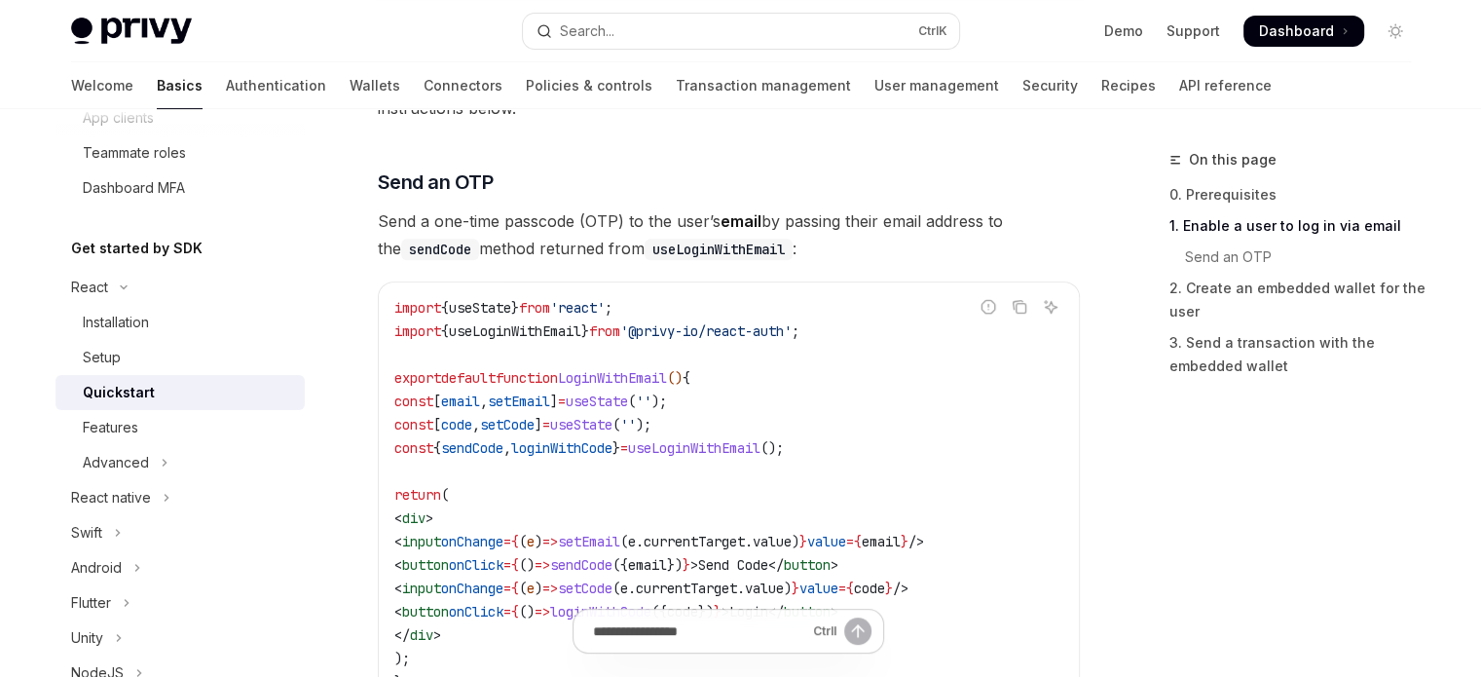
scroll to position [779, 0]
